Goal: Transaction & Acquisition: Purchase product/service

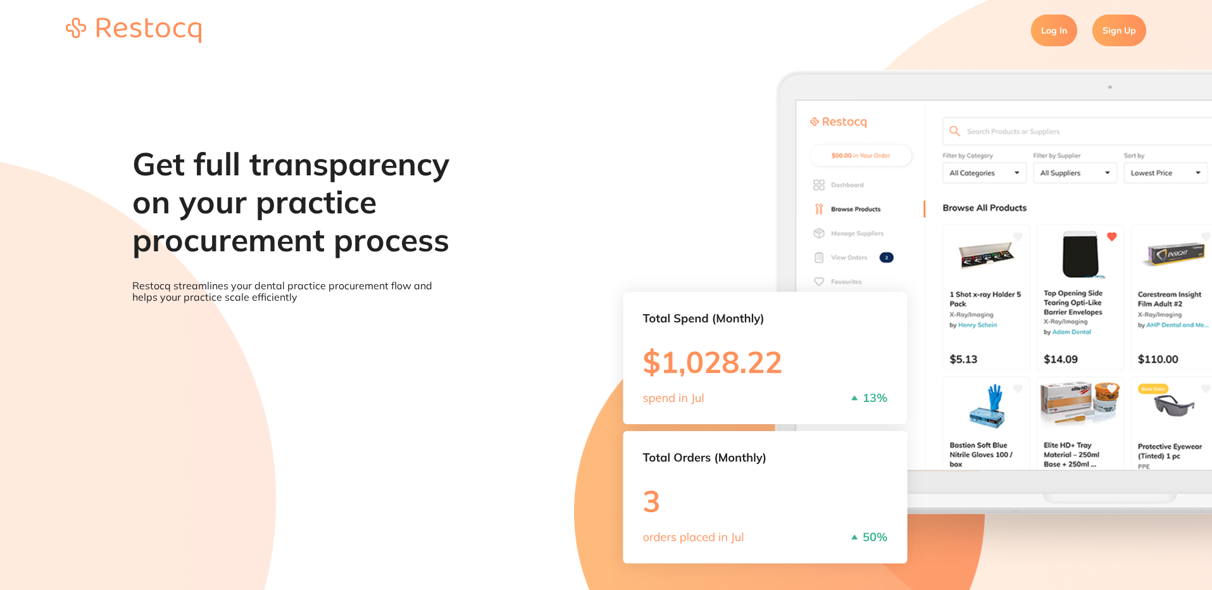
click at [1053, 25] on link "Log In" at bounding box center [1054, 31] width 46 height 32
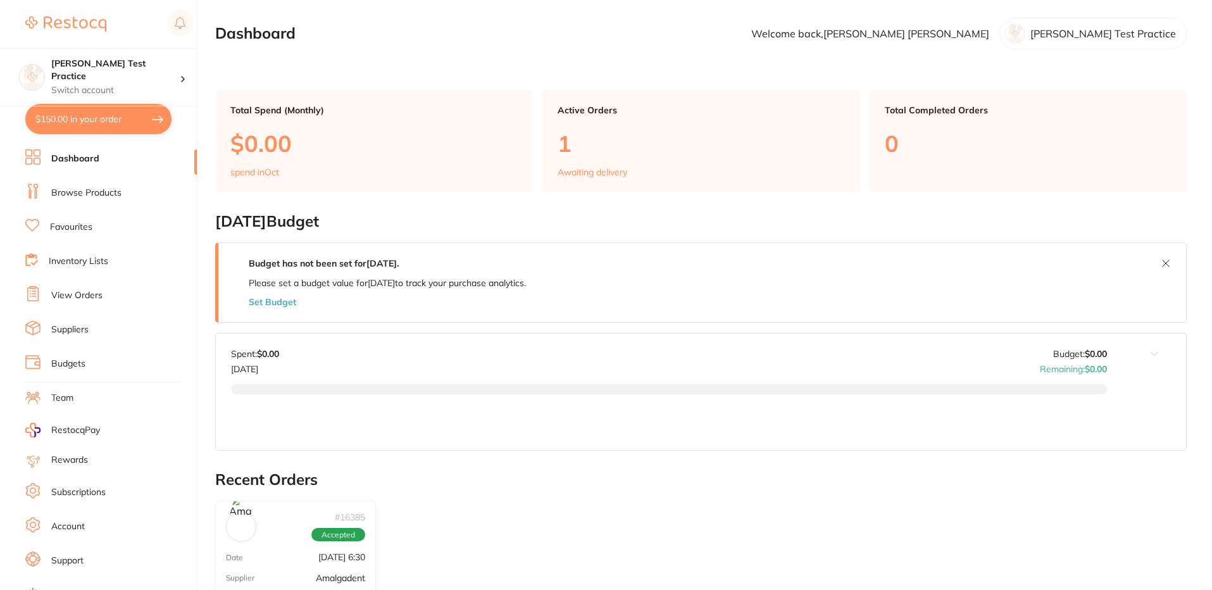
click at [69, 189] on link "Browse Products" at bounding box center [86, 193] width 70 height 13
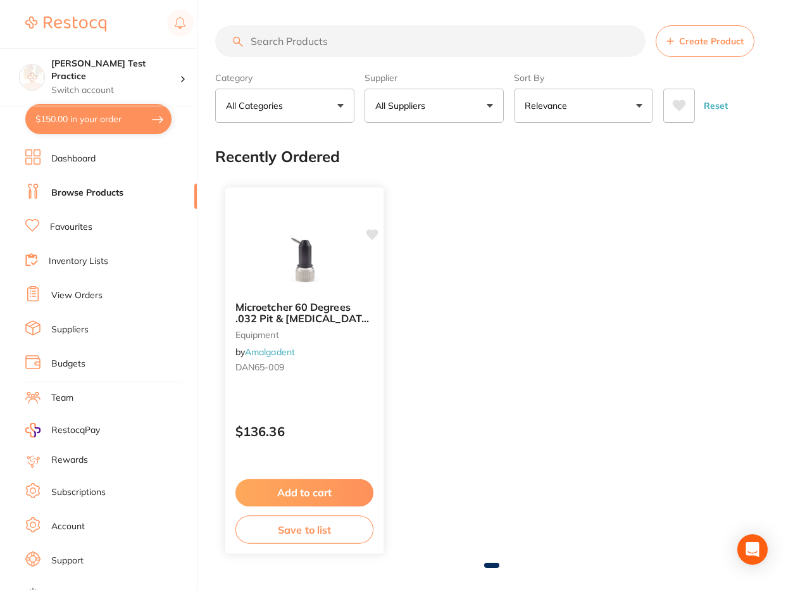
click at [300, 496] on button "Add to cart" at bounding box center [304, 492] width 138 height 27
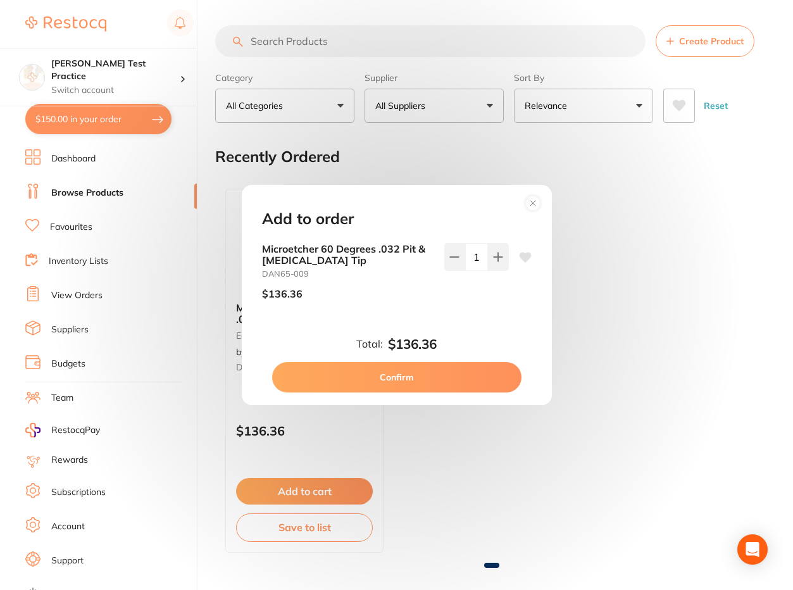
click at [531, 201] on circle at bounding box center [532, 203] width 15 height 15
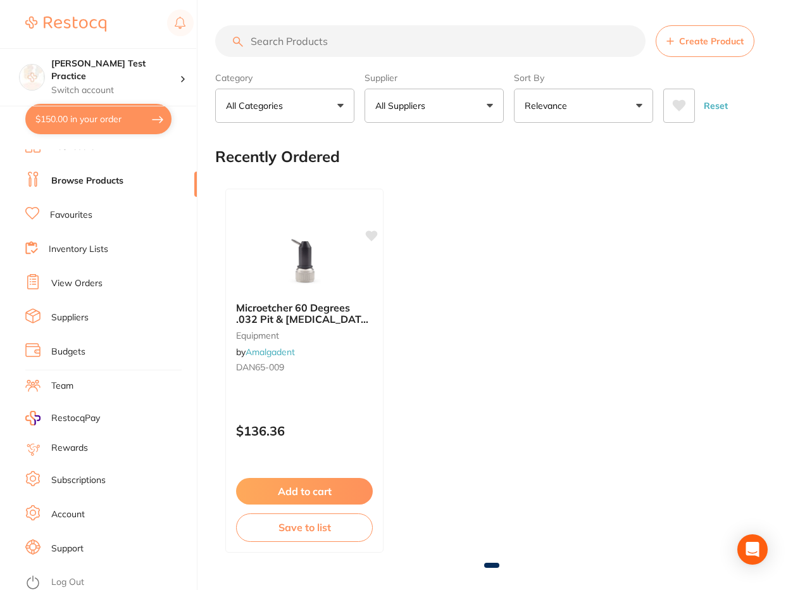
scroll to position [15, 0]
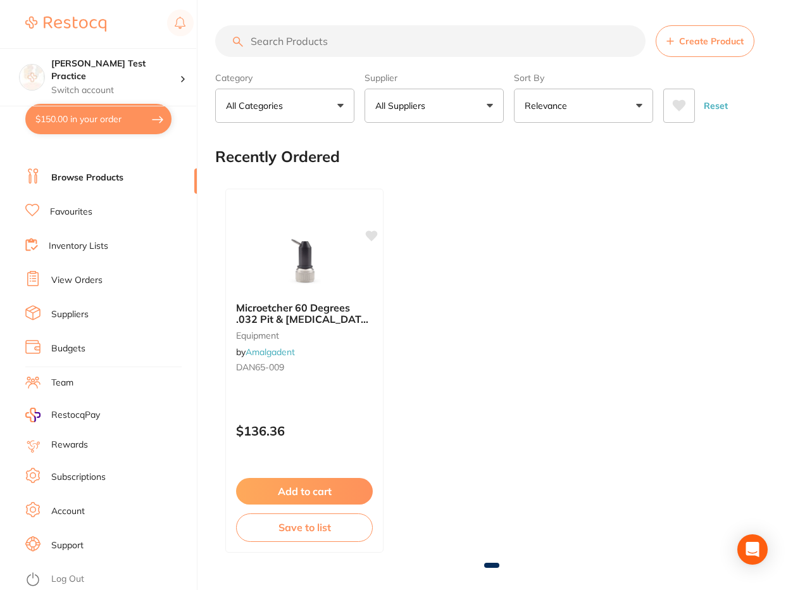
click at [70, 580] on link "Log Out" at bounding box center [67, 579] width 33 height 13
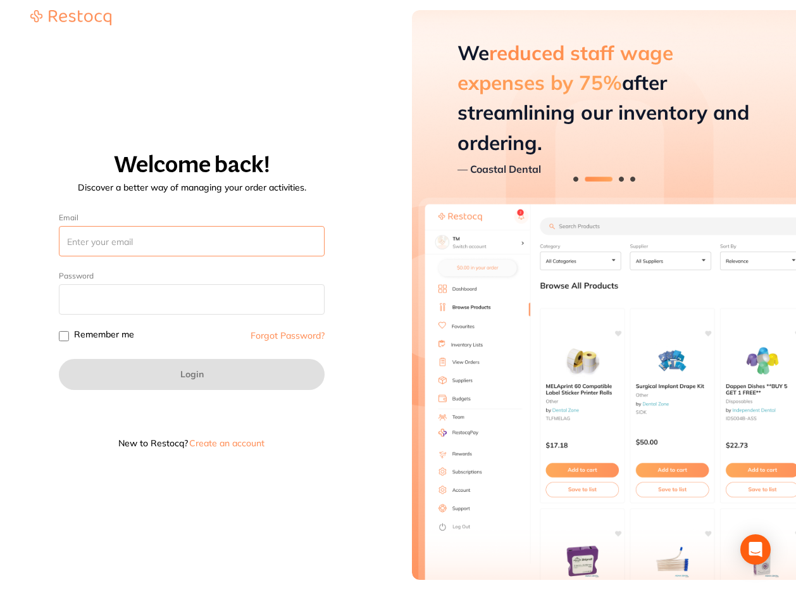
click at [141, 245] on input "Email" at bounding box center [192, 241] width 266 height 30
click at [155, 240] on input "sreeraj.somarajan.terrificminds" at bounding box center [192, 241] width 266 height 30
click at [227, 240] on input "sreeraj.somarajan@terrificminds" at bounding box center [192, 241] width 266 height 30
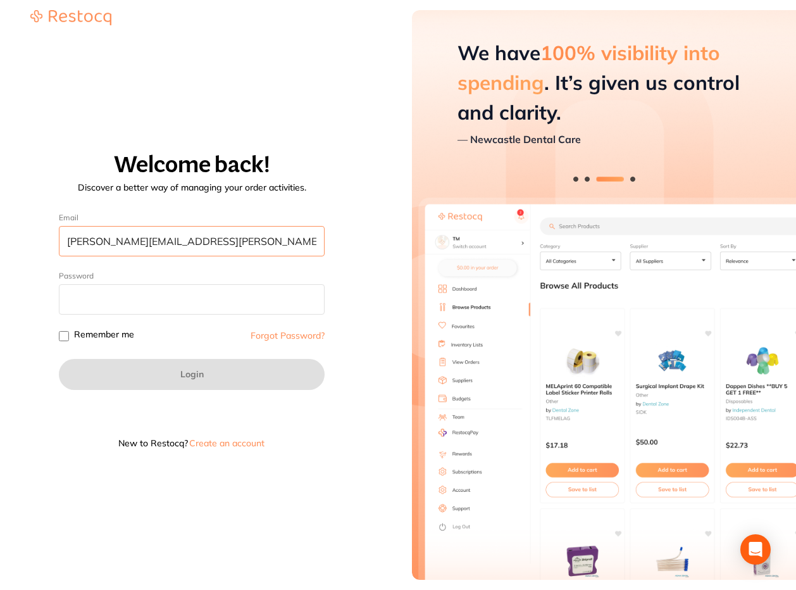
type input "sreeraj.somarajan@terrificminds.com"
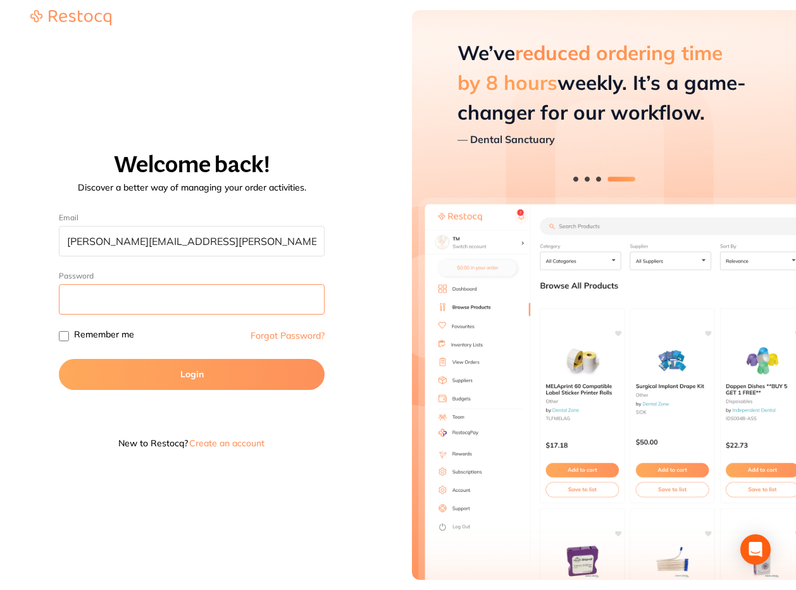
click at [59, 359] on button "Login" at bounding box center [192, 374] width 266 height 30
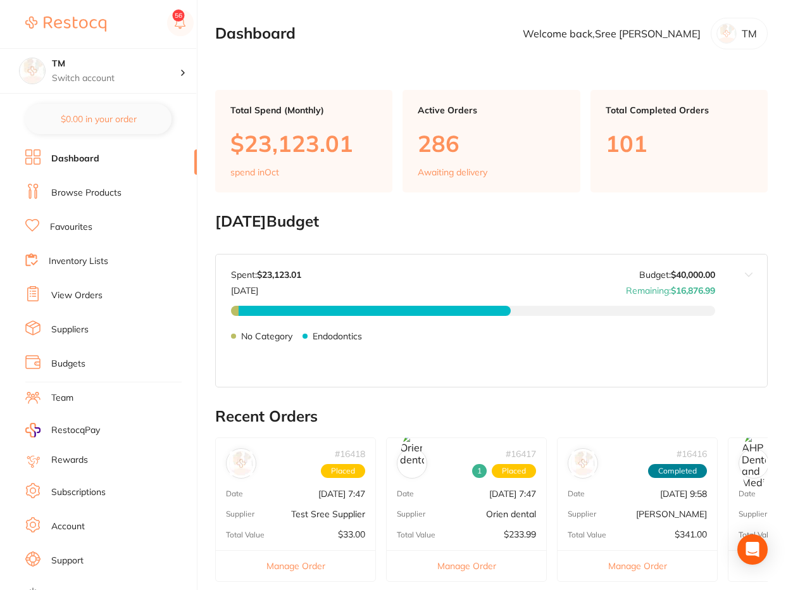
click at [85, 186] on li "Browse Products" at bounding box center [111, 193] width 172 height 19
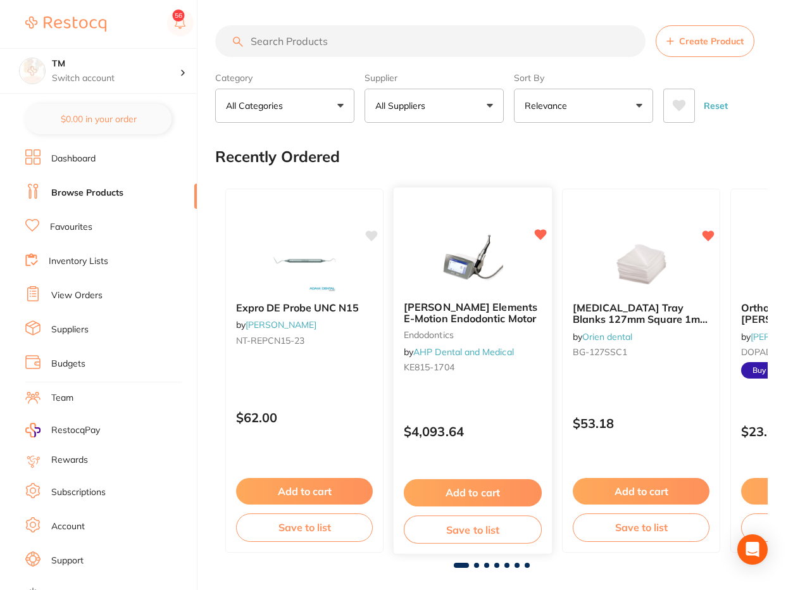
click at [478, 492] on button "Add to cart" at bounding box center [473, 492] width 138 height 27
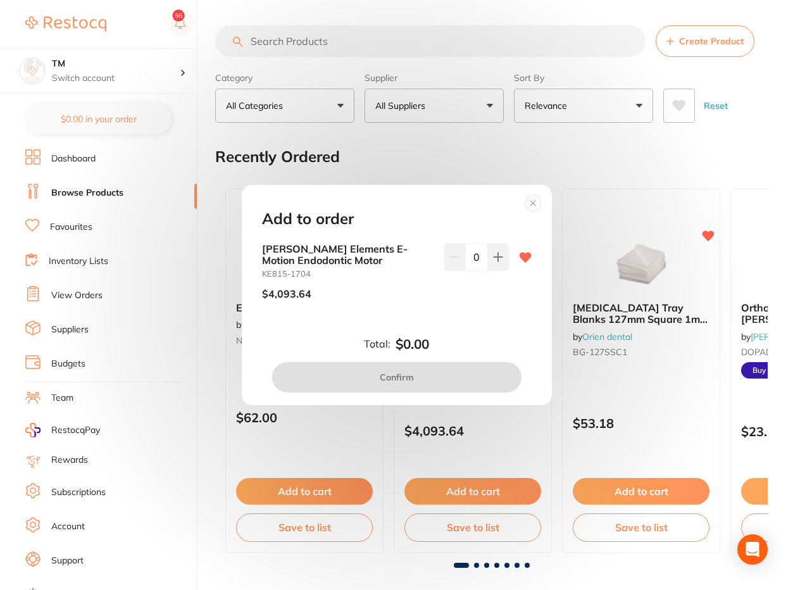
click at [536, 203] on circle at bounding box center [532, 203] width 15 height 15
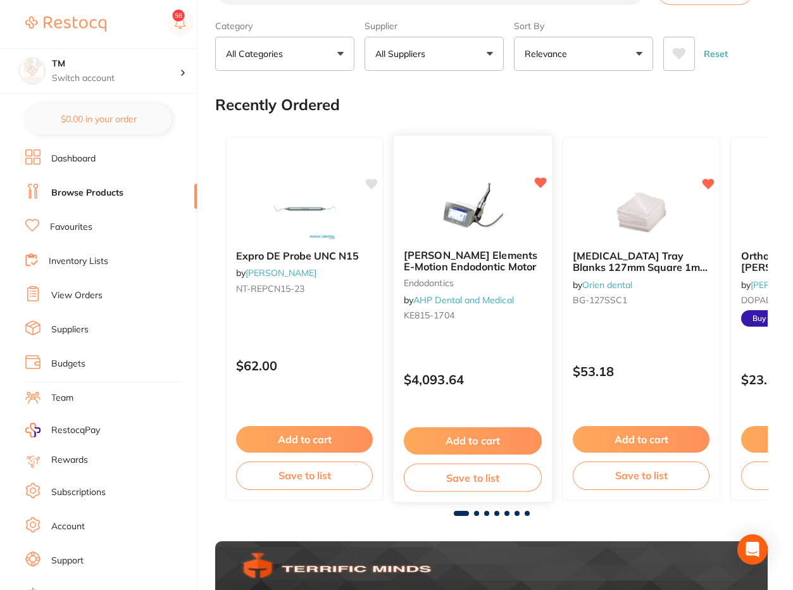
scroll to position [76, 0]
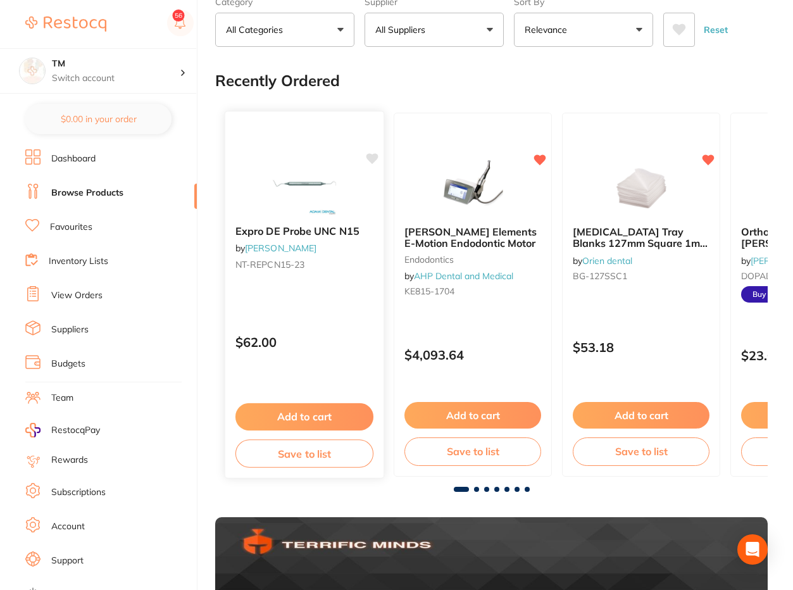
click at [306, 423] on button "Add to cart" at bounding box center [304, 416] width 138 height 27
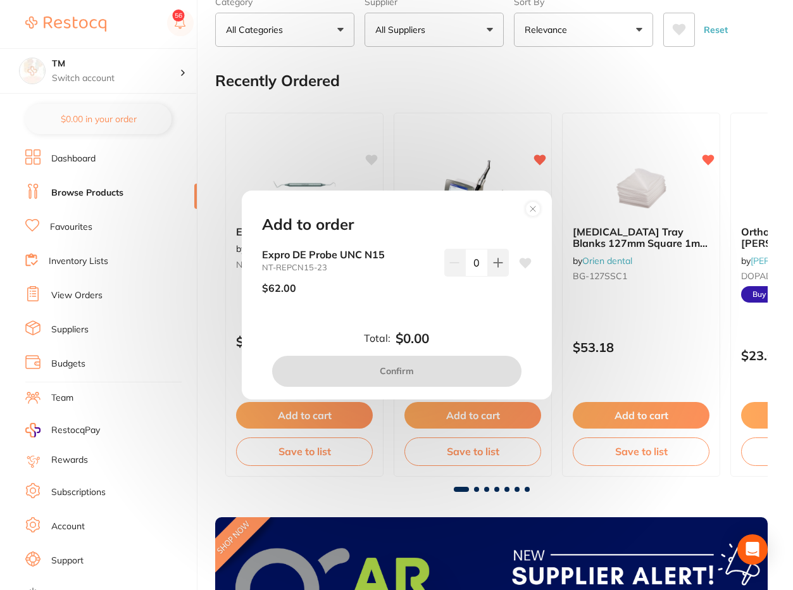
click at [537, 209] on circle at bounding box center [532, 209] width 15 height 15
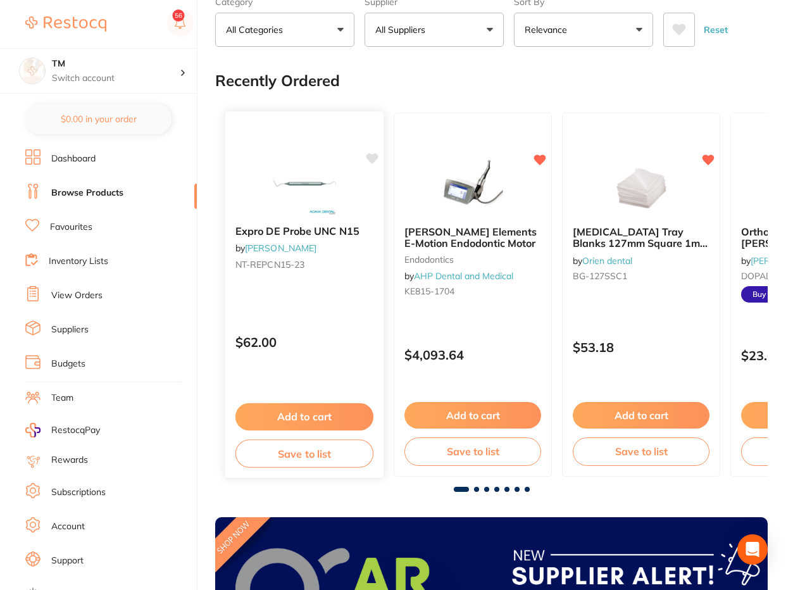
click at [313, 412] on button "Add to cart" at bounding box center [304, 416] width 138 height 27
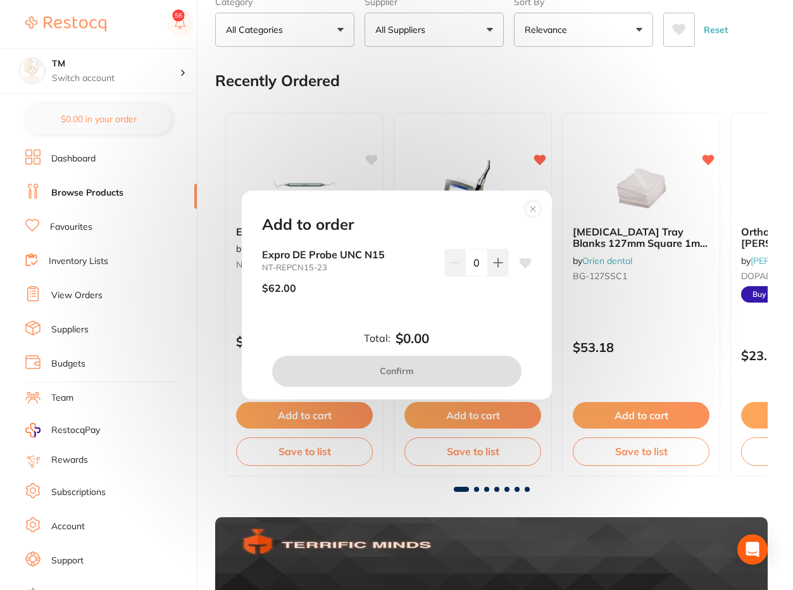
click at [527, 210] on circle at bounding box center [532, 209] width 15 height 15
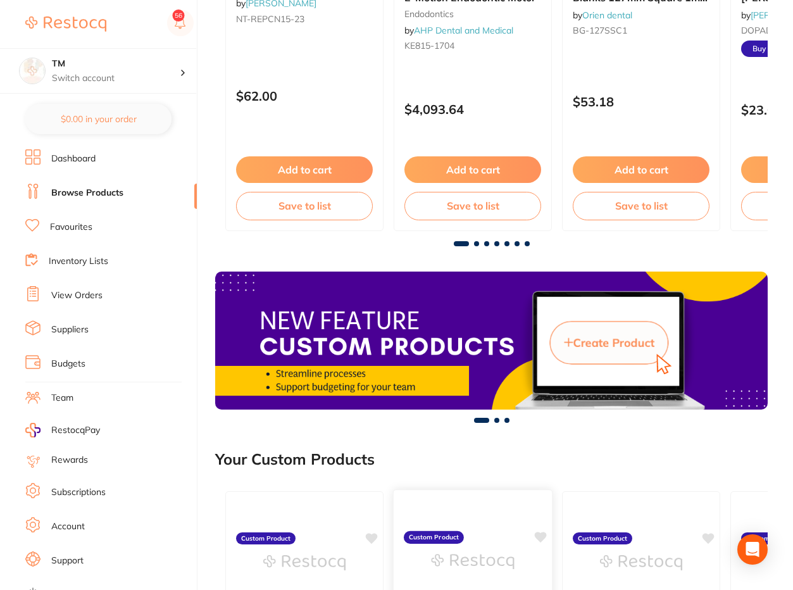
scroll to position [0, 0]
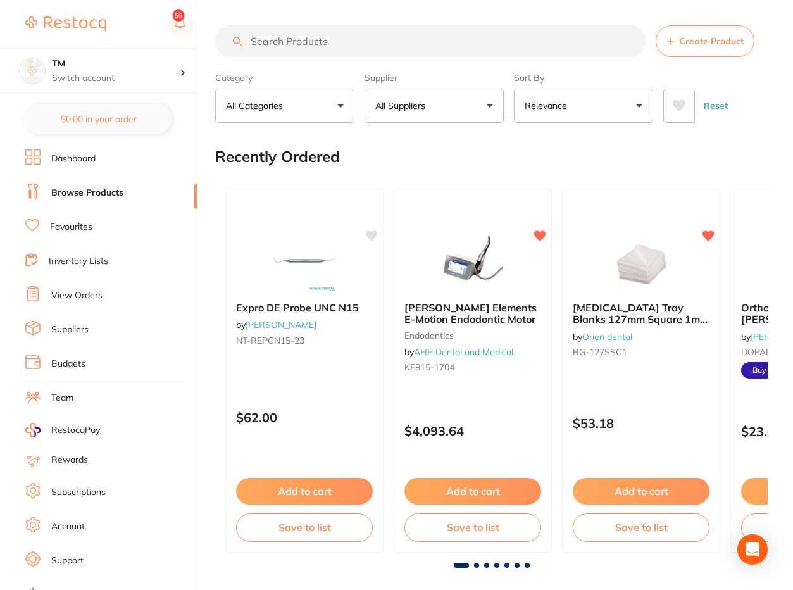
click at [465, 96] on button "All Suppliers" at bounding box center [434, 106] width 139 height 34
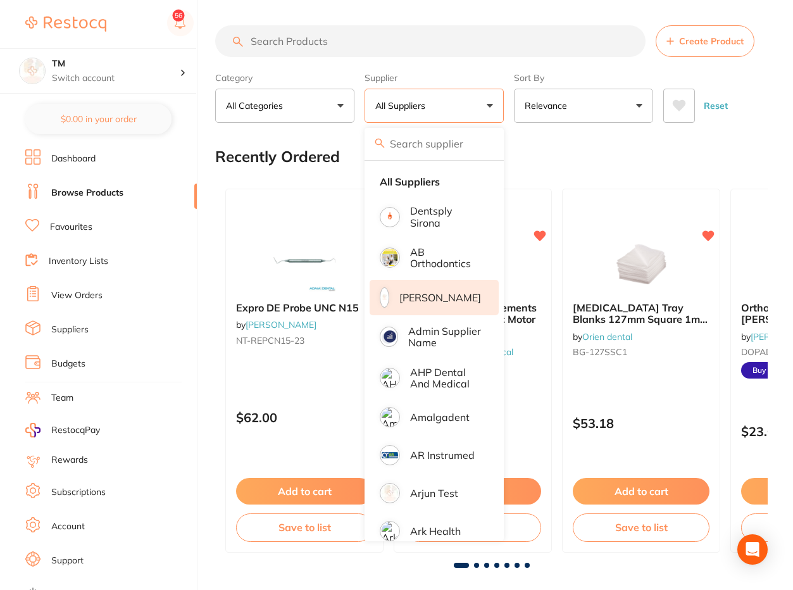
click at [420, 290] on li "[PERSON_NAME]" at bounding box center [434, 297] width 129 height 35
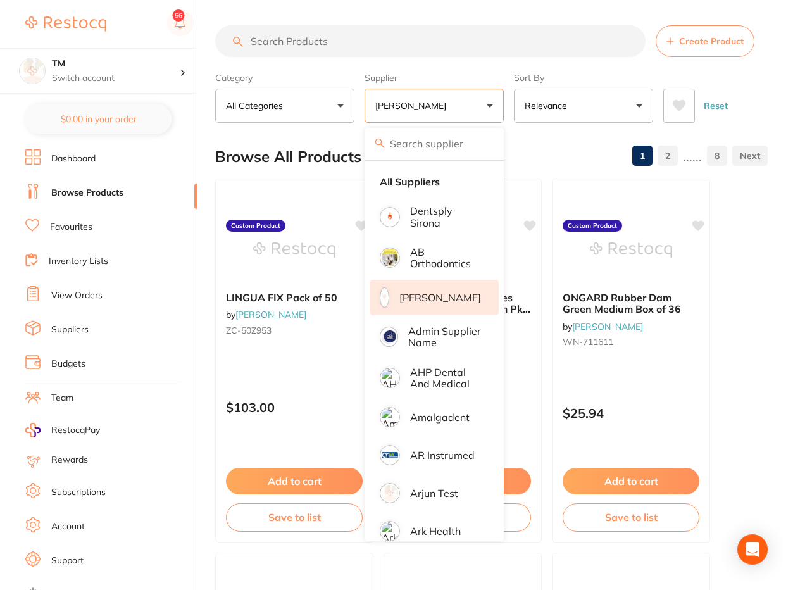
click at [762, 92] on div "Category All Categories All Categories articulating burs crown & bridge disposa…" at bounding box center [491, 95] width 553 height 56
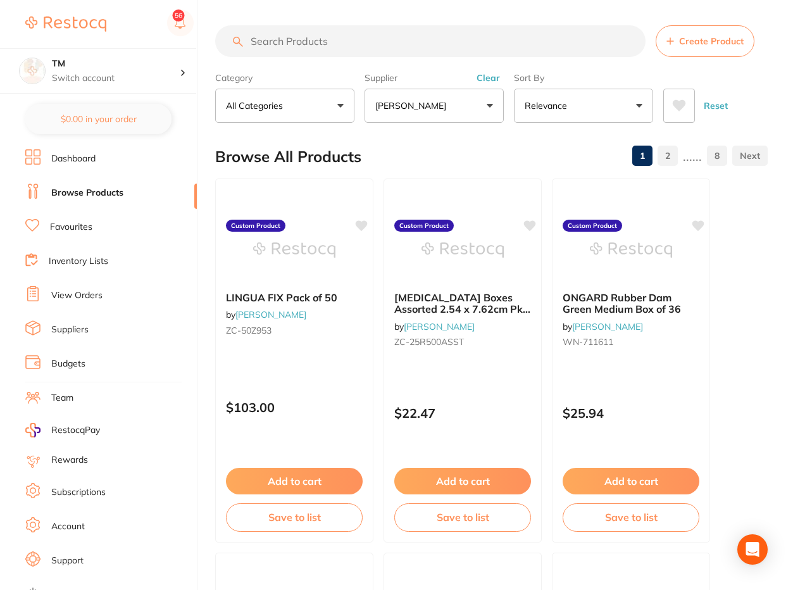
click at [723, 158] on link "8" at bounding box center [717, 155] width 20 height 25
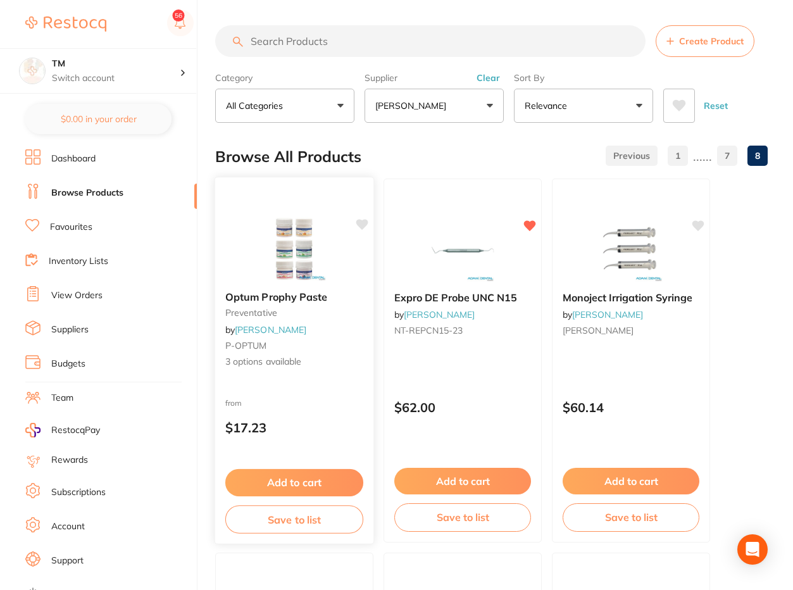
click at [293, 483] on button "Add to cart" at bounding box center [294, 482] width 138 height 27
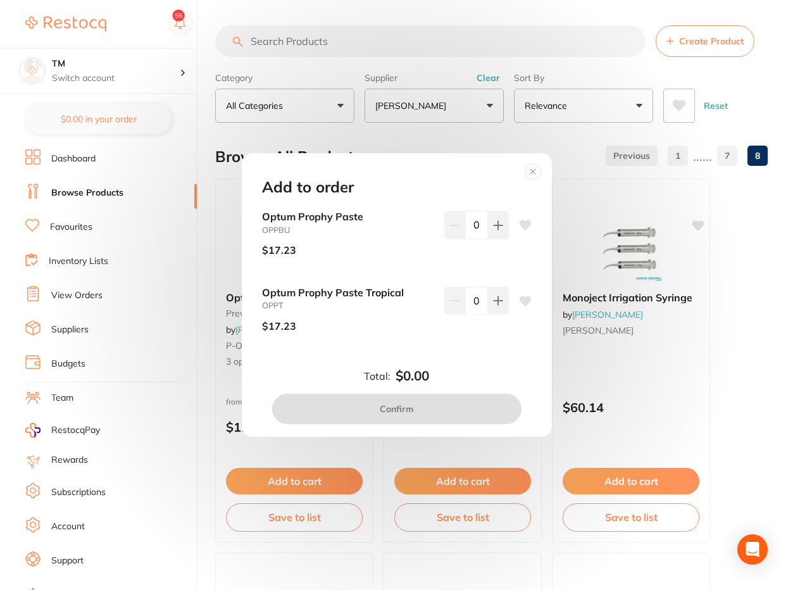
click at [534, 170] on circle at bounding box center [532, 171] width 15 height 15
